Goal: Information Seeking & Learning: Learn about a topic

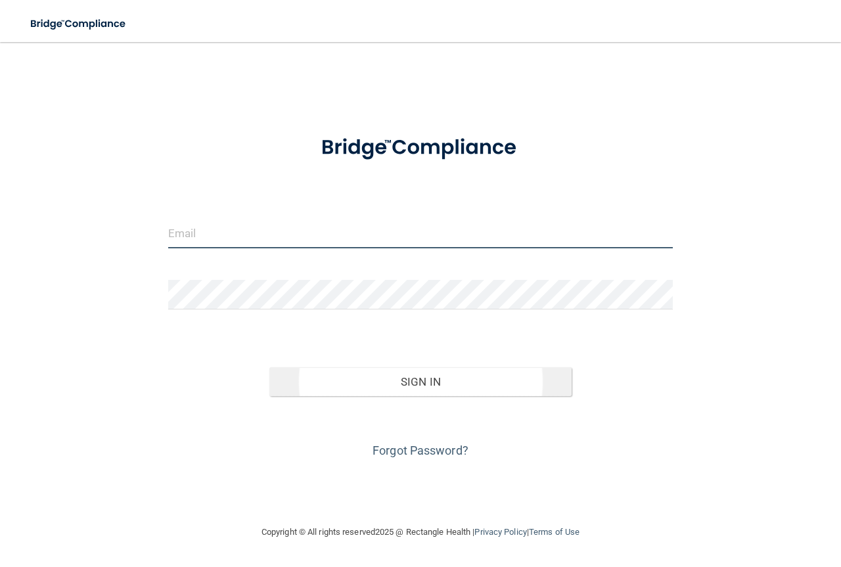
type input "[PERSON_NAME][EMAIL_ADDRESS][DOMAIN_NAME]"
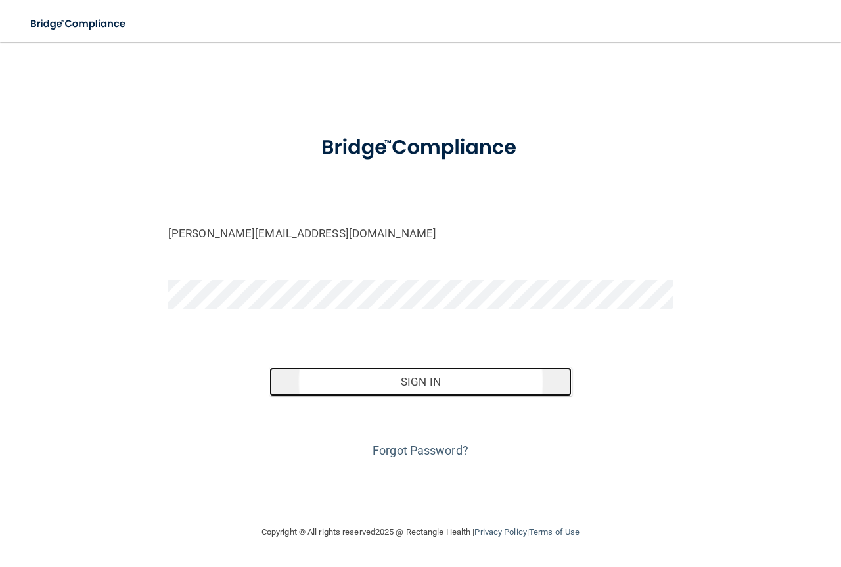
click at [402, 374] on button "Sign In" at bounding box center [421, 381] width 303 height 29
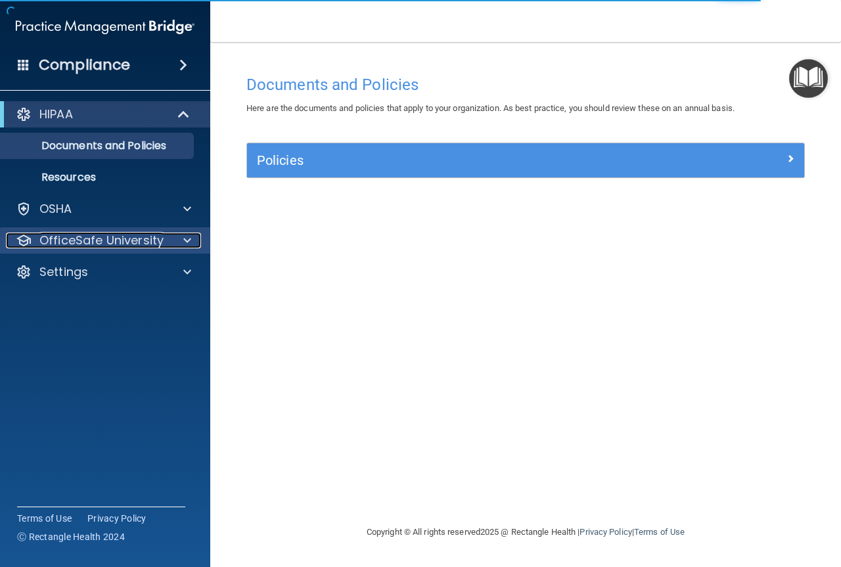
click at [120, 239] on p "OfficeSafe University" at bounding box center [101, 241] width 124 height 16
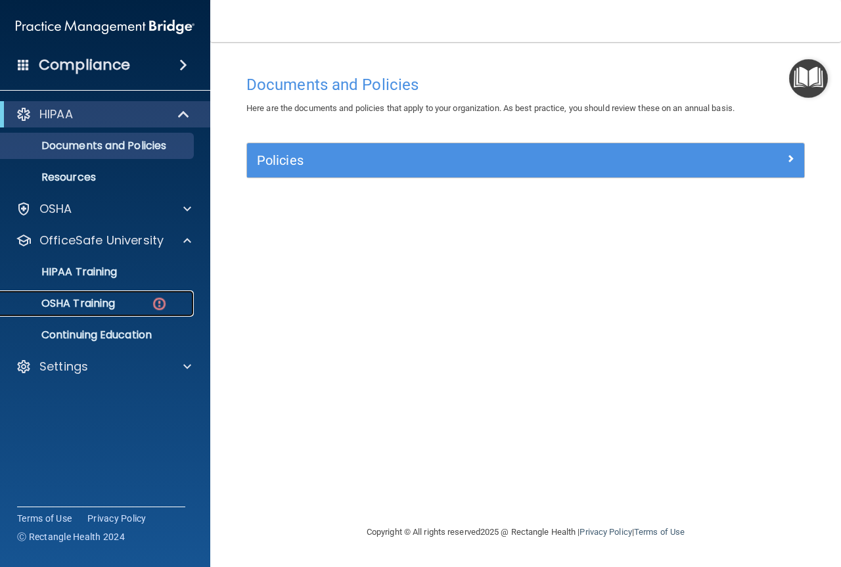
click at [110, 304] on p "OSHA Training" at bounding box center [62, 303] width 106 height 13
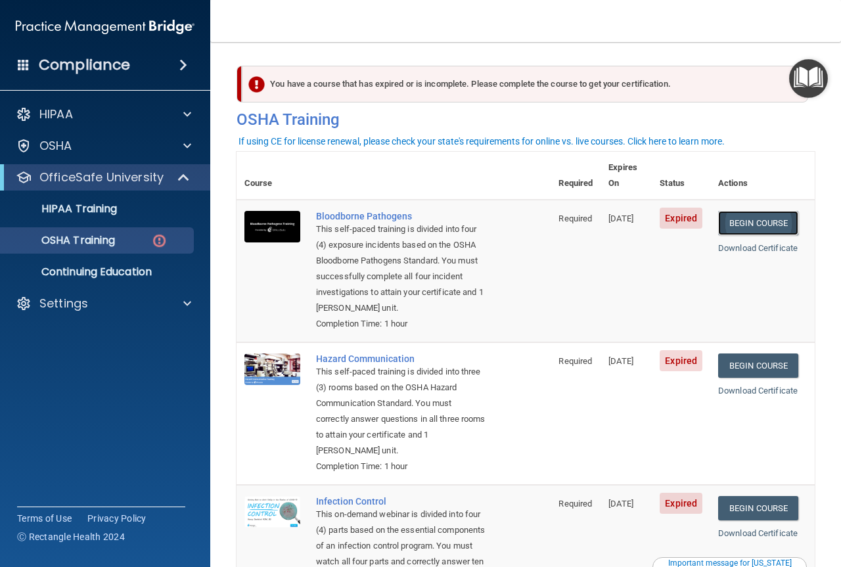
click at [754, 211] on link "Begin Course" at bounding box center [758, 223] width 80 height 24
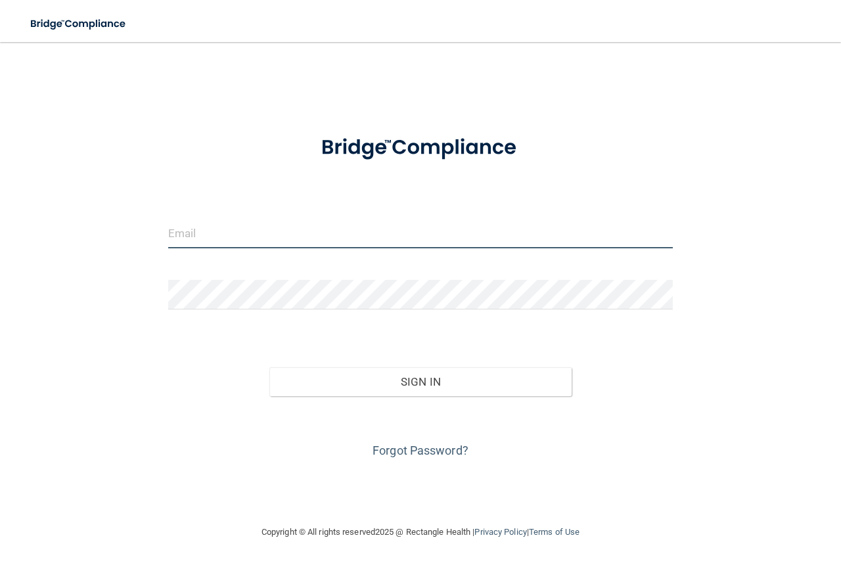
type input "[PERSON_NAME][EMAIL_ADDRESS][DOMAIN_NAME]"
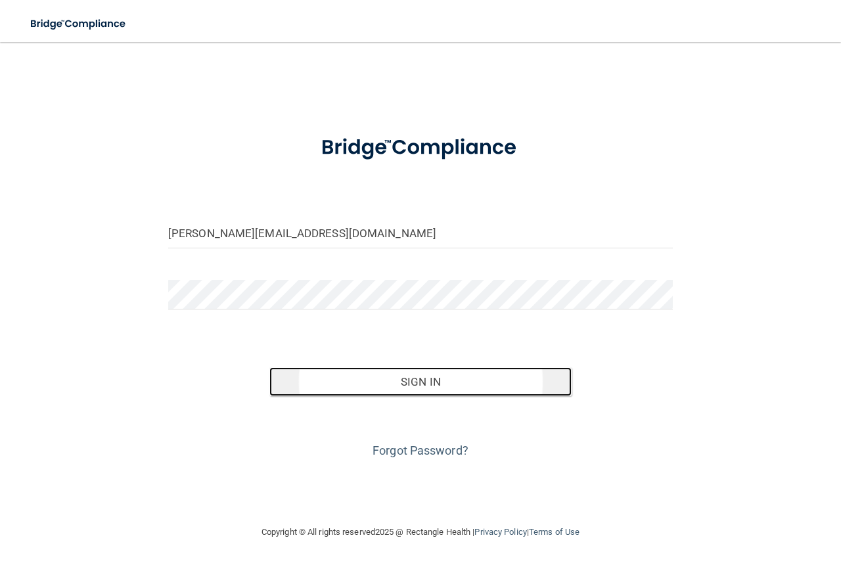
click at [331, 385] on button "Sign In" at bounding box center [421, 381] width 303 height 29
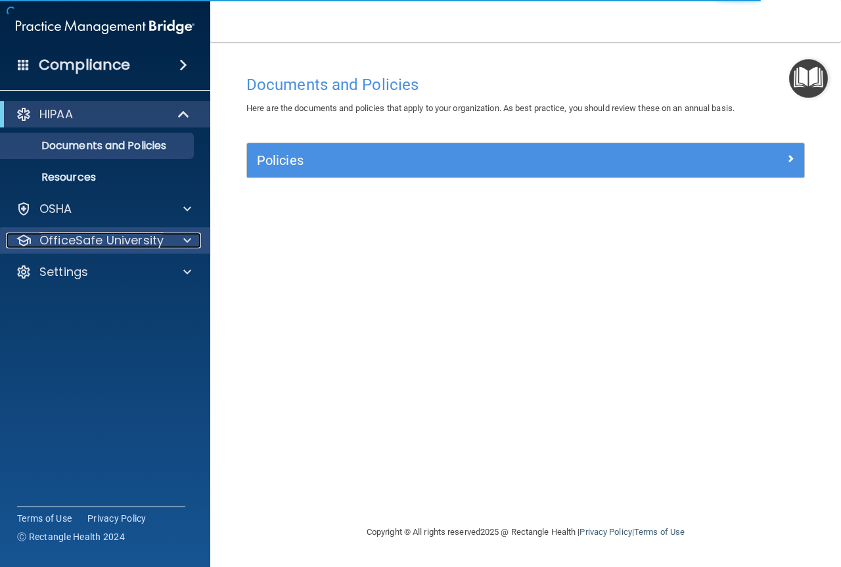
click at [122, 240] on p "OfficeSafe University" at bounding box center [101, 241] width 124 height 16
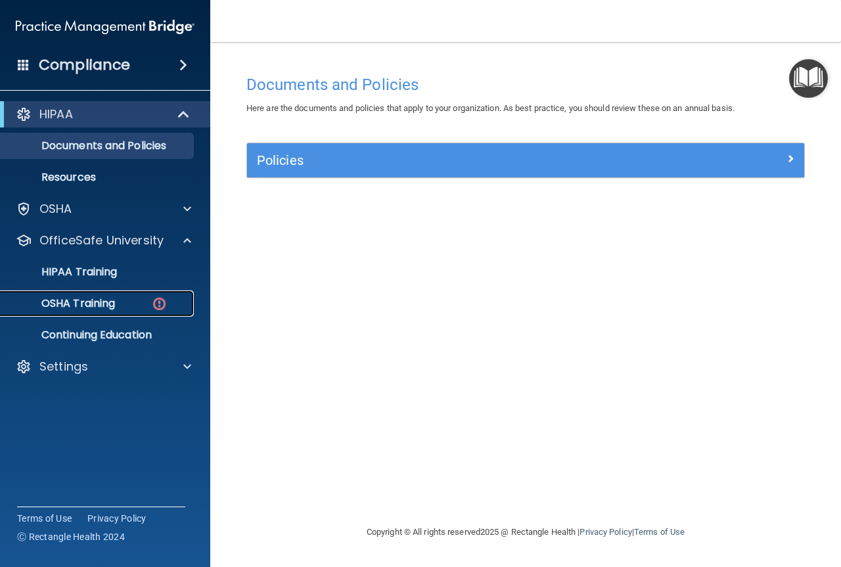
click at [114, 304] on p "OSHA Training" at bounding box center [62, 303] width 106 height 13
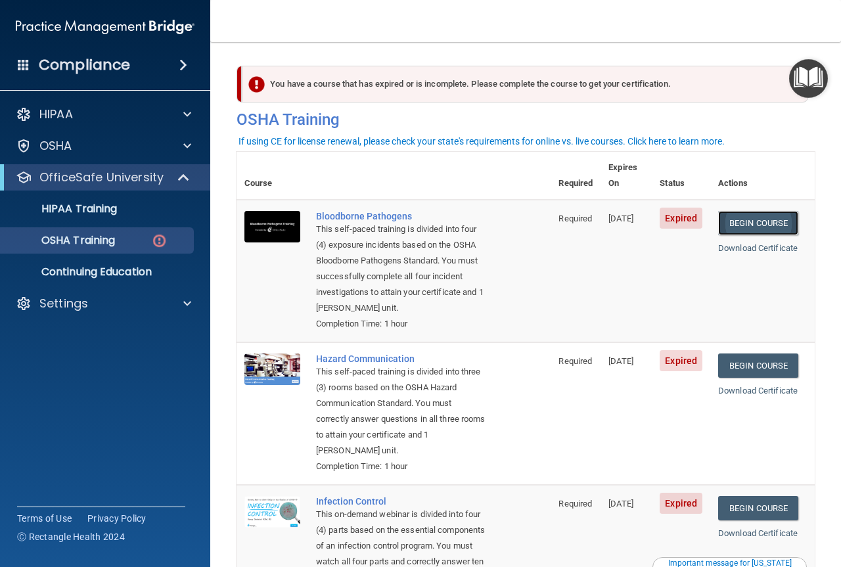
click at [727, 211] on link "Begin Course" at bounding box center [758, 223] width 80 height 24
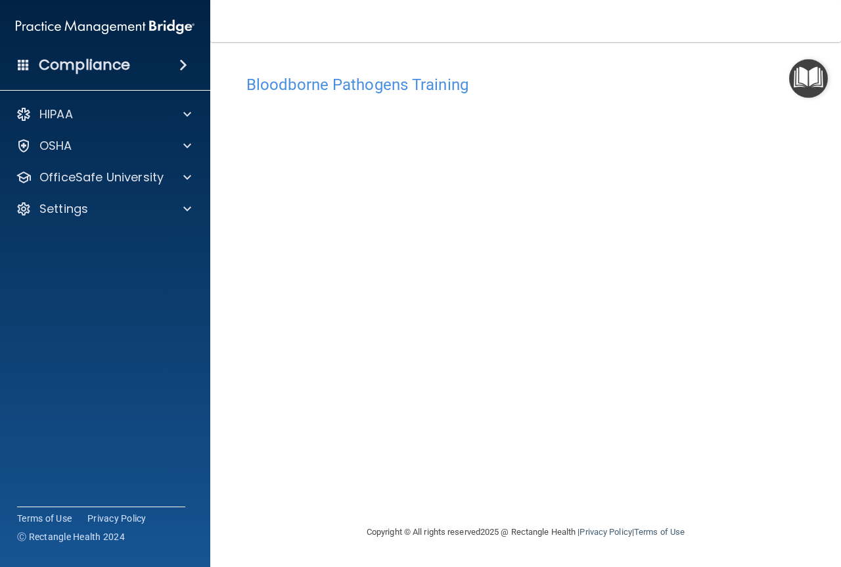
click at [565, 90] on h4 "Bloodborne Pathogens Training" at bounding box center [526, 84] width 559 height 17
click at [811, 68] on img "Open Resource Center" at bounding box center [808, 78] width 39 height 39
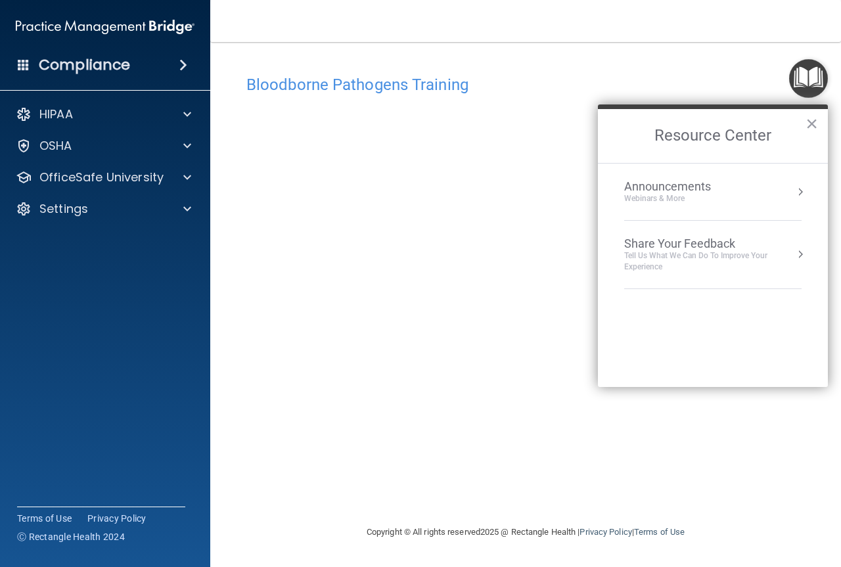
click at [680, 61] on div "Bloodborne Pathogens Training This course doesn’t expire until [DATE]. Are you …" at bounding box center [526, 283] width 578 height 456
click at [814, 123] on button "×" at bounding box center [812, 123] width 12 height 21
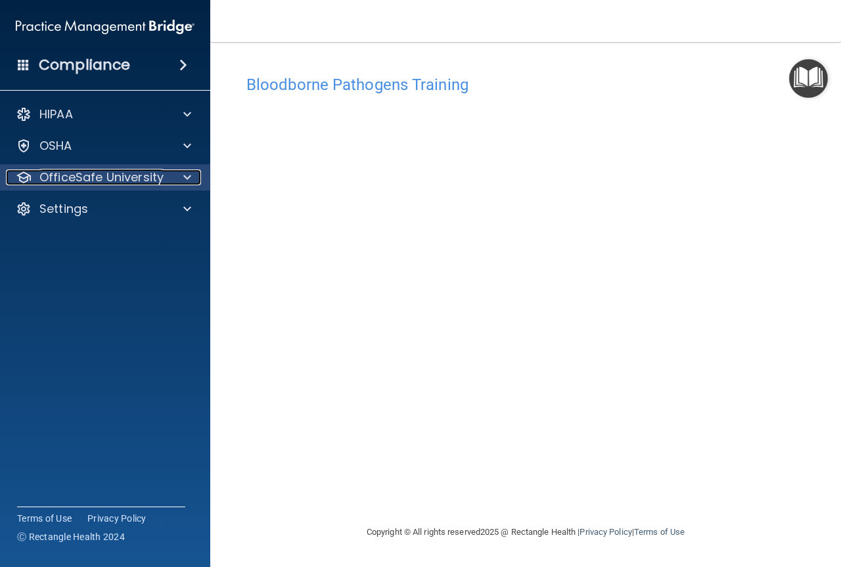
click at [32, 176] on div "OfficeSafe University" at bounding box center [87, 178] width 163 height 16
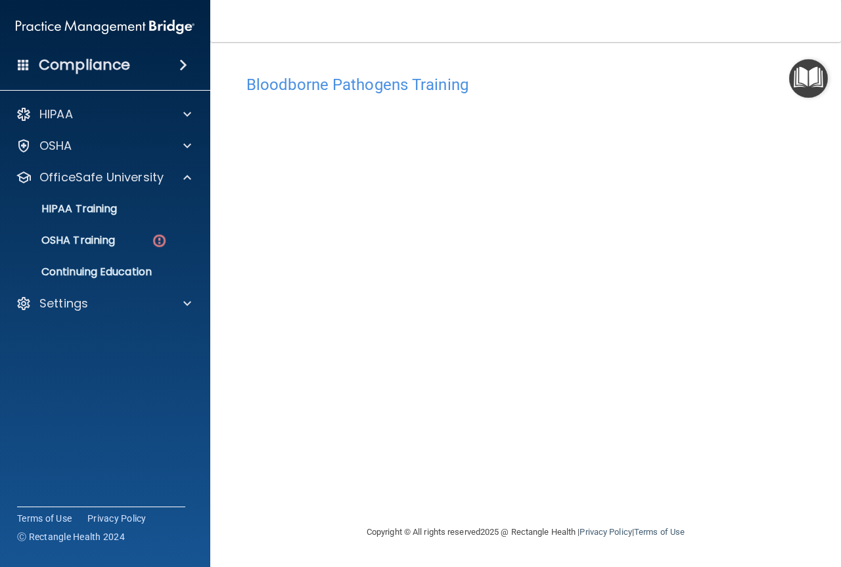
click at [803, 75] on img "Open Resource Center" at bounding box center [808, 78] width 39 height 39
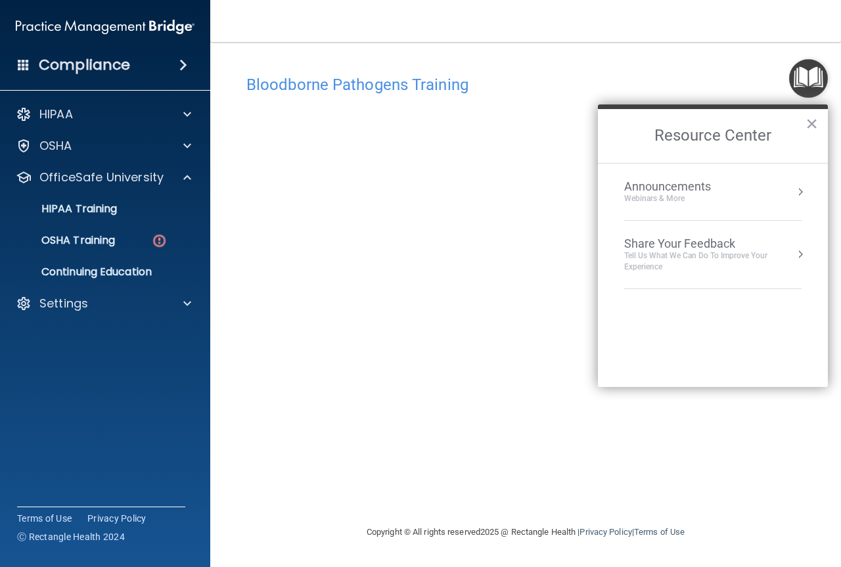
click at [803, 75] on img "Open Resource Center" at bounding box center [808, 78] width 39 height 39
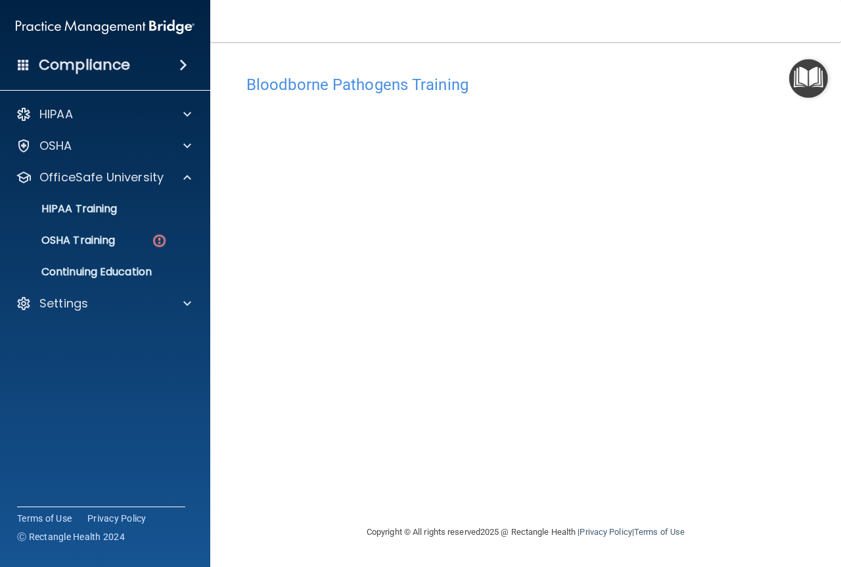
click at [807, 69] on img "Open Resource Center" at bounding box center [808, 78] width 39 height 39
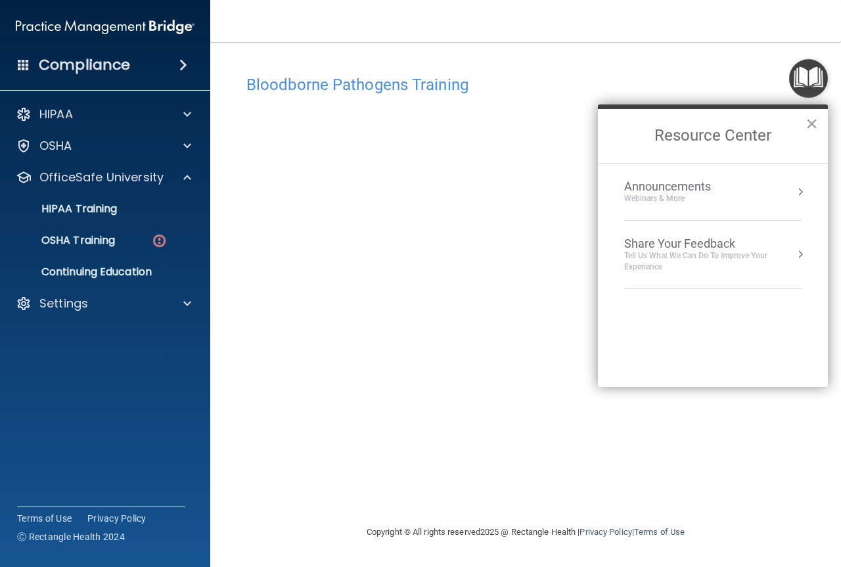
click at [805, 70] on img "Open Resource Center" at bounding box center [808, 78] width 39 height 39
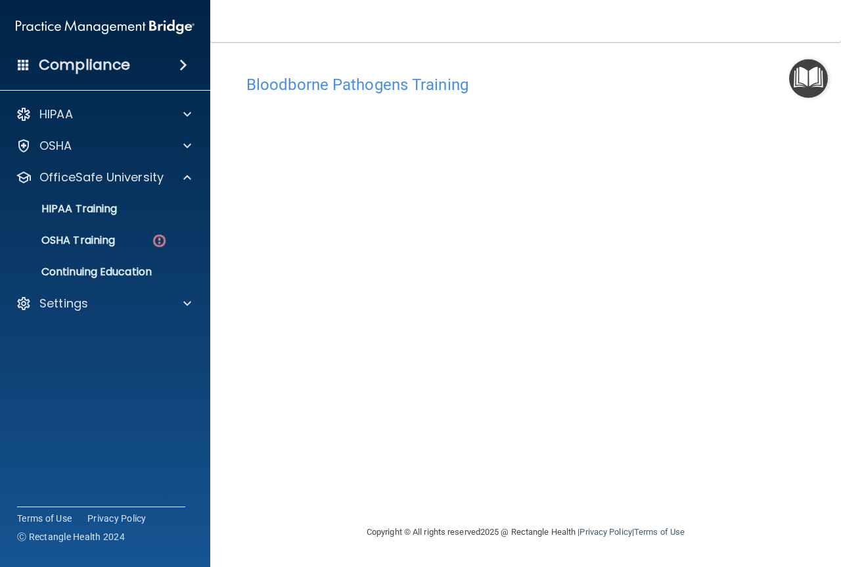
click at [840, 561] on main "Bloodborne Pathogens Training This course doesn’t expire until 09/17/2025. Are …" at bounding box center [525, 304] width 631 height 525
click at [805, 74] on img "Open Resource Center" at bounding box center [808, 78] width 39 height 39
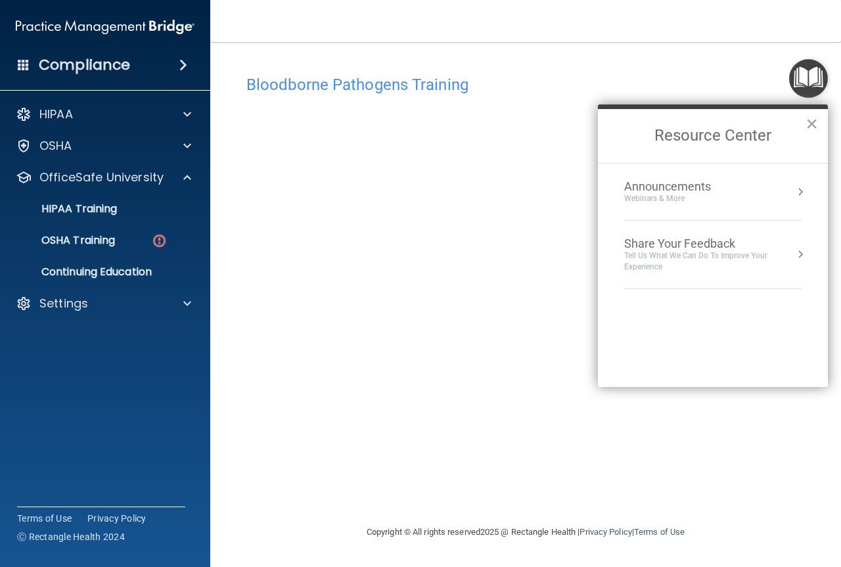
click at [803, 74] on img "Open Resource Center" at bounding box center [808, 78] width 39 height 39
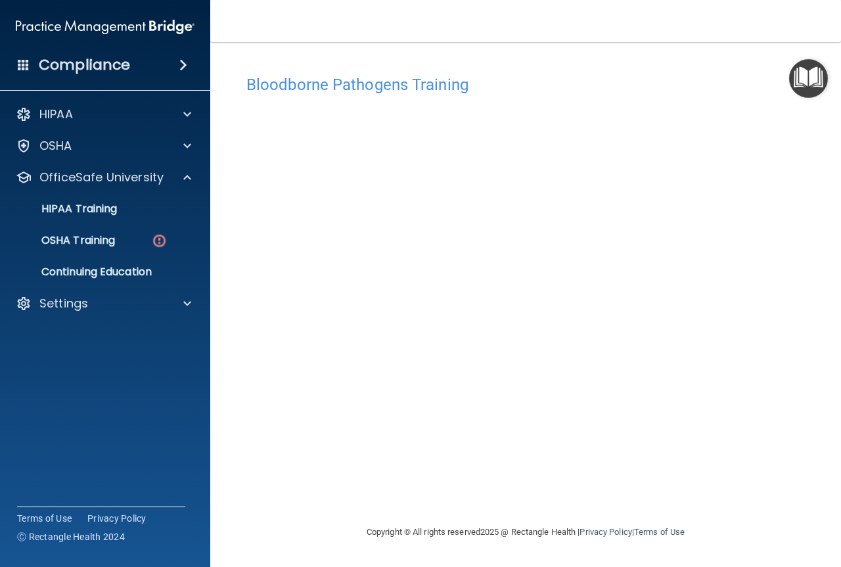
click at [803, 74] on img "Open Resource Center" at bounding box center [808, 78] width 39 height 39
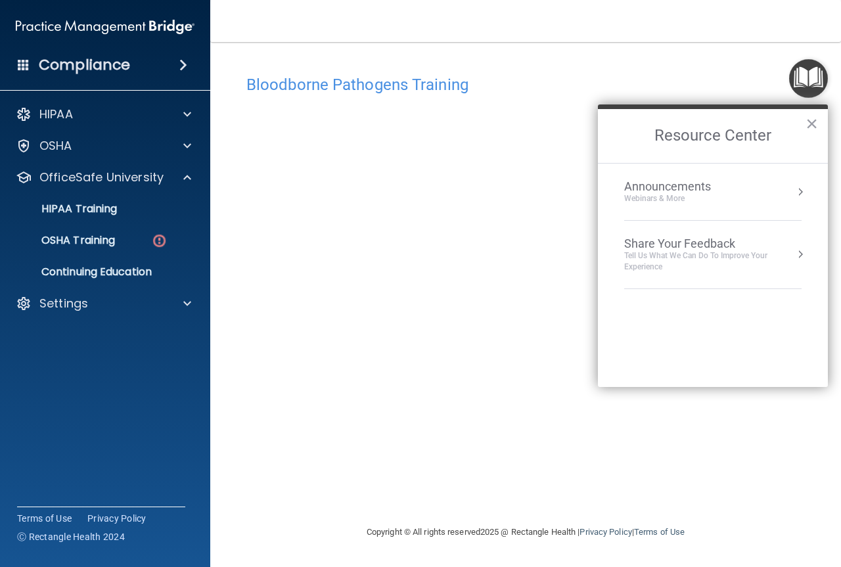
click at [803, 74] on img "Open Resource Center" at bounding box center [808, 78] width 39 height 39
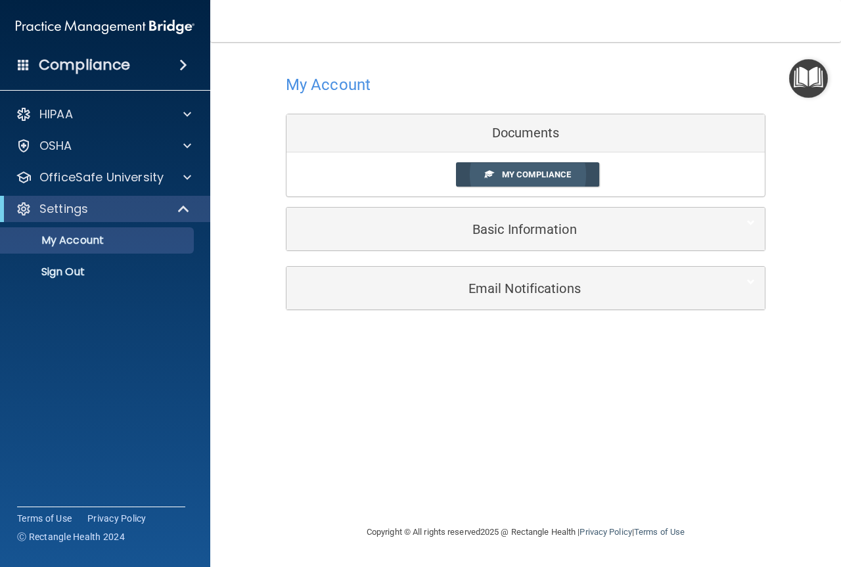
click at [530, 171] on span "My Compliance" at bounding box center [536, 175] width 69 height 10
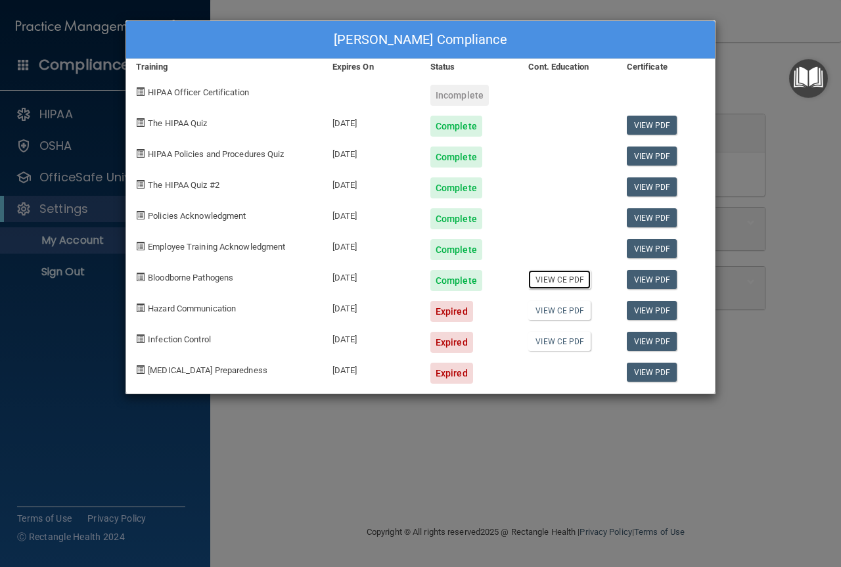
click at [563, 279] on link "View CE PDF" at bounding box center [560, 279] width 62 height 19
